Goal: Task Accomplishment & Management: Manage account settings

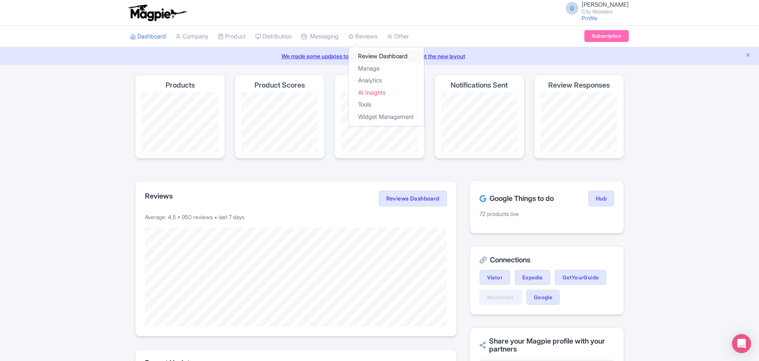
click at [380, 59] on link "Review Dashboard" at bounding box center [385, 56] width 75 height 12
click at [377, 39] on link "Reviews" at bounding box center [362, 37] width 29 height 22
click at [378, 71] on link "Manage" at bounding box center [385, 69] width 75 height 12
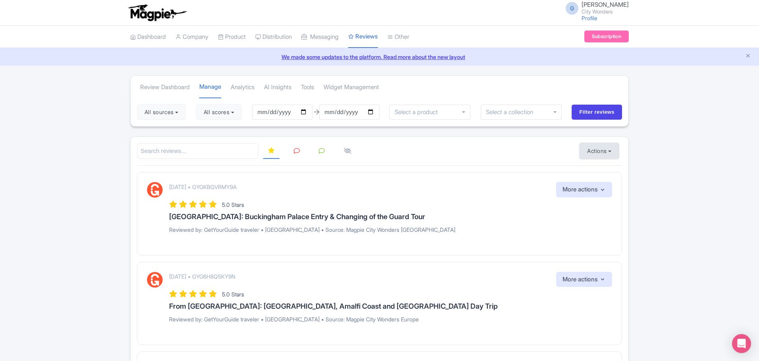
click at [595, 156] on button "Actions" at bounding box center [598, 151] width 39 height 16
click at [601, 167] on link "Import new reviews" at bounding box center [626, 170] width 93 height 15
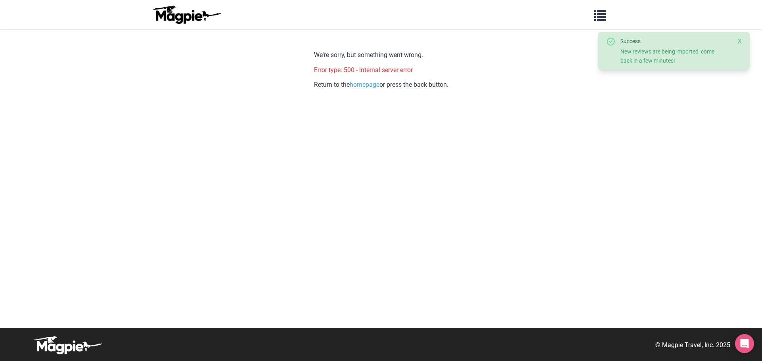
click at [739, 41] on button "Close" at bounding box center [739, 42] width 4 height 10
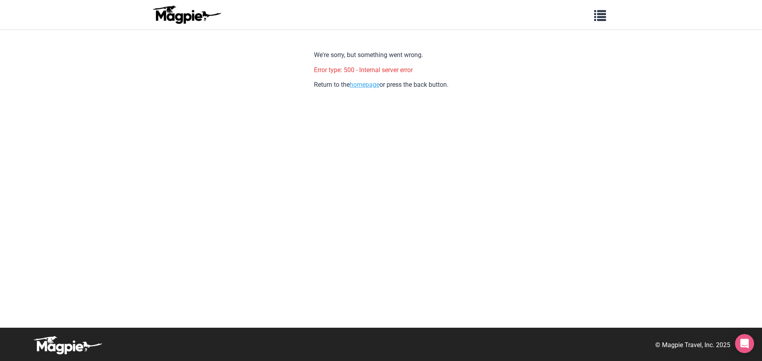
click at [371, 85] on link "homepage" at bounding box center [365, 85] width 30 height 8
